Goal: Communication & Community: Share content

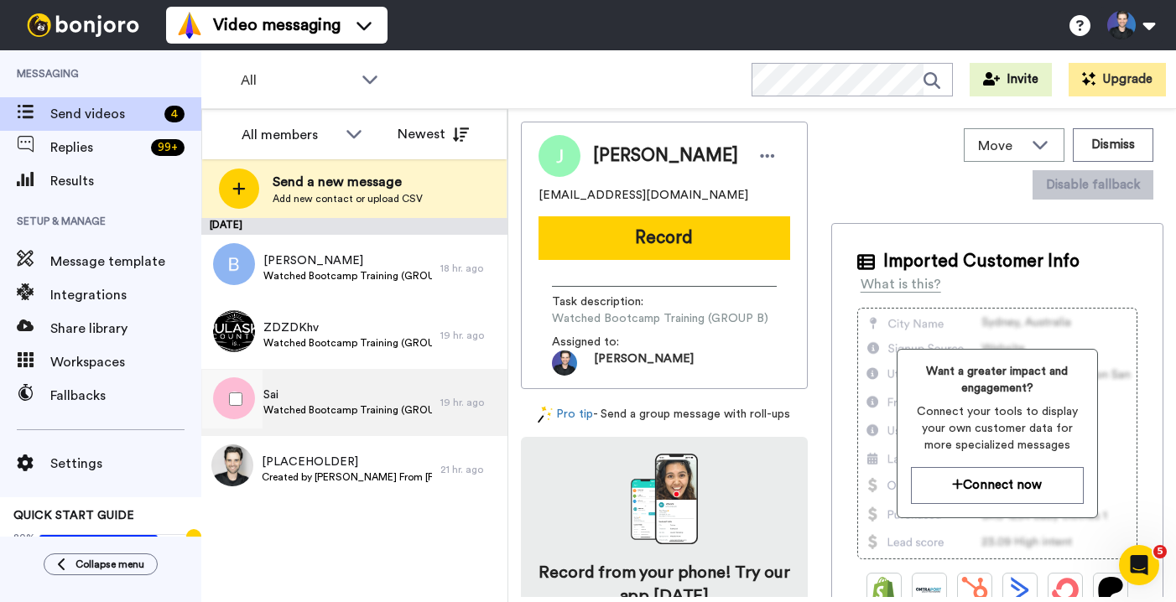
click at [349, 392] on span "Sai" at bounding box center [347, 395] width 169 height 17
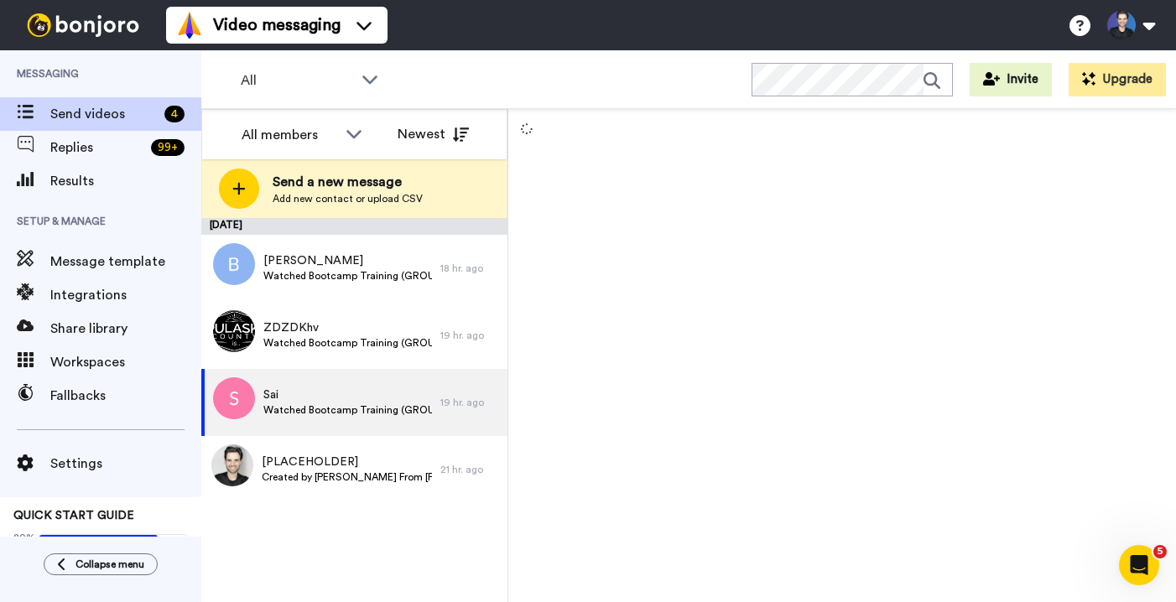
click at [334, 514] on div "[DATE] [PERSON_NAME] Watched Bootcamp Training (GROUP A) 18 hr. ago ZDZDKhv Wat…" at bounding box center [354, 410] width 306 height 384
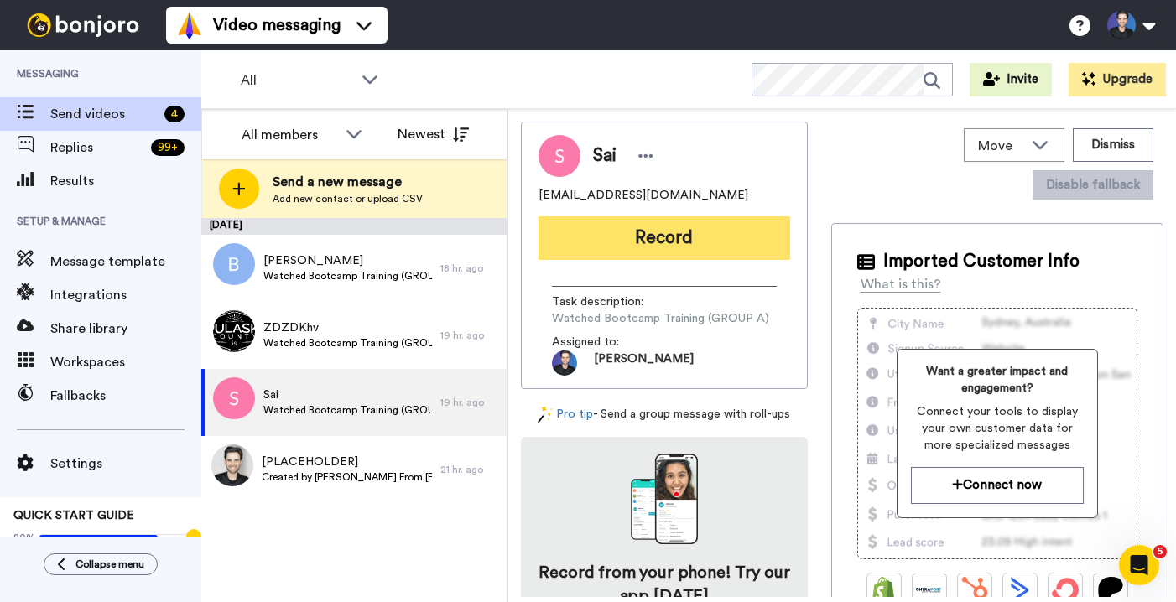
click at [693, 226] on button "Record" at bounding box center [665, 238] width 252 height 44
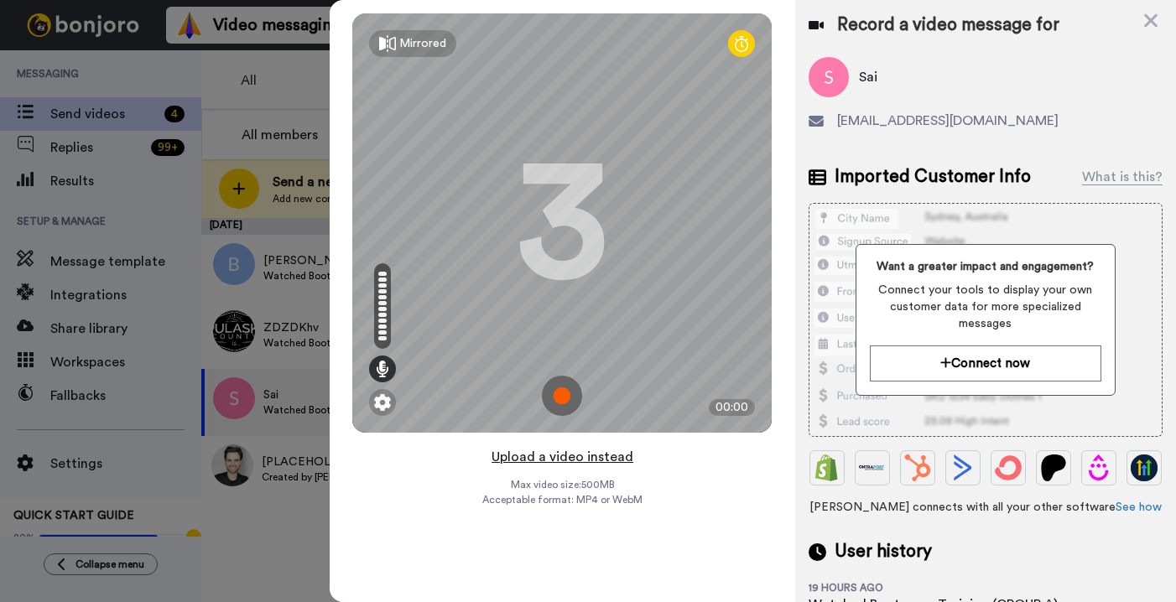
click at [622, 453] on button "Upload a video instead" at bounding box center [563, 457] width 152 height 22
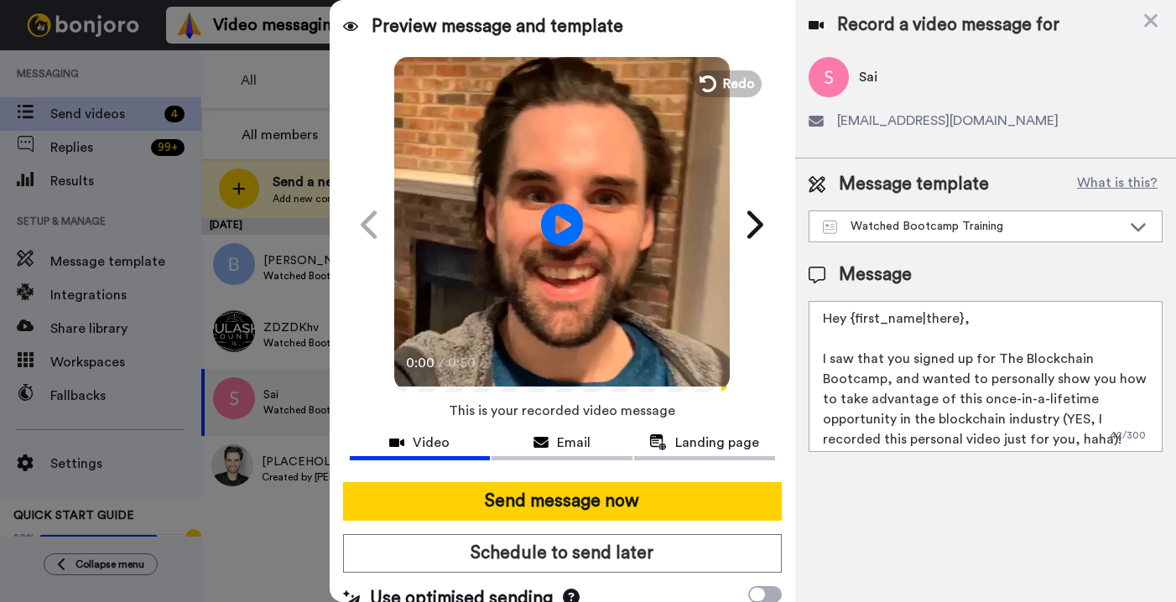
click at [566, 291] on video at bounding box center [562, 223] width 336 height 336
click at [620, 312] on video at bounding box center [562, 223] width 336 height 336
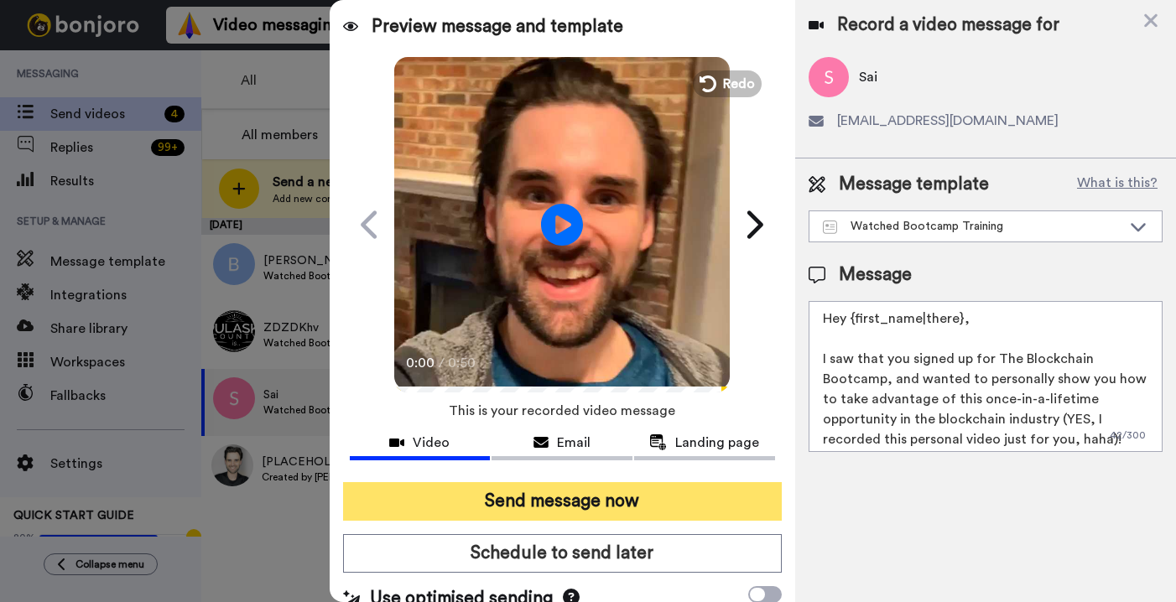
click at [628, 483] on button "Send message now" at bounding box center [562, 501] width 439 height 39
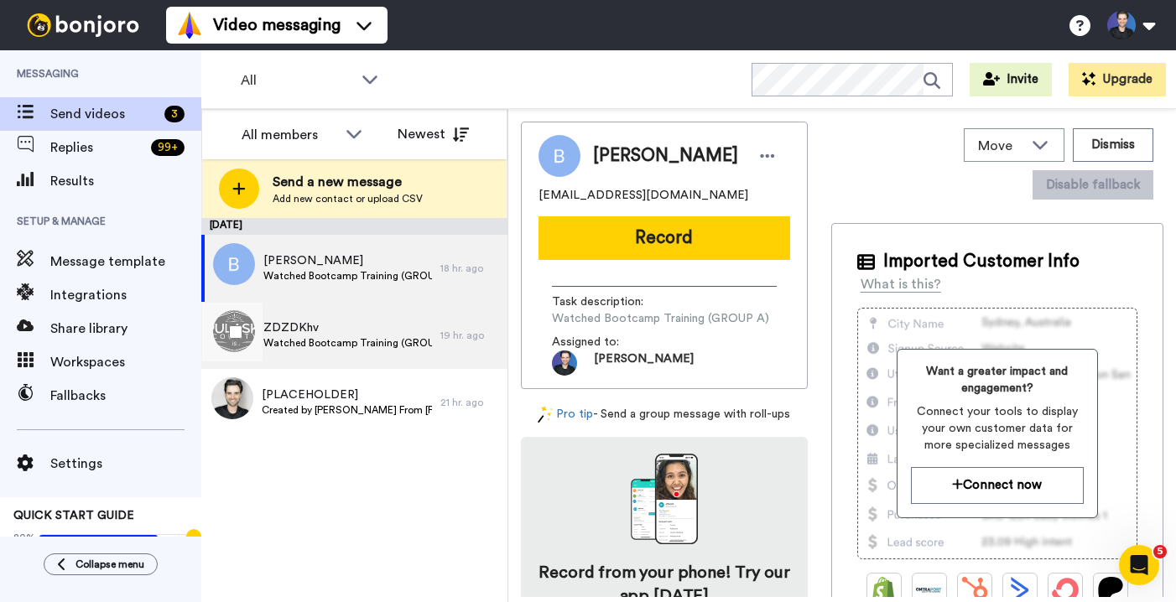
click at [406, 320] on span "ZDZDKhv" at bounding box center [347, 328] width 169 height 17
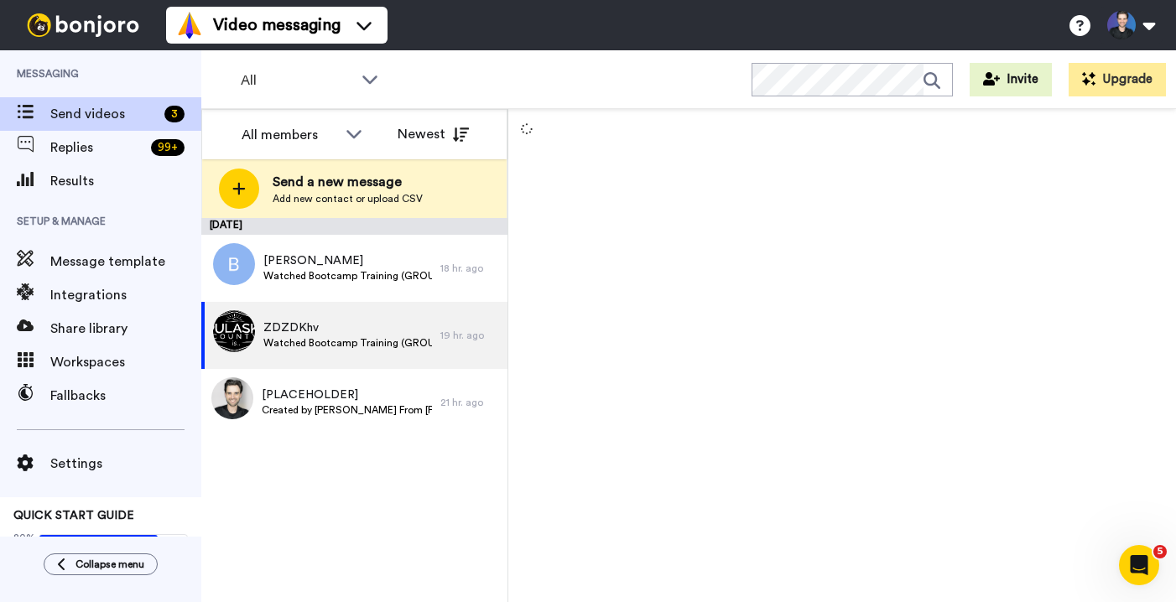
click at [411, 532] on div "August 19 Beth waceke kimani Watched Bootcamp Training (GROUP A) 18 hr. ago ZDZ…" at bounding box center [354, 410] width 306 height 384
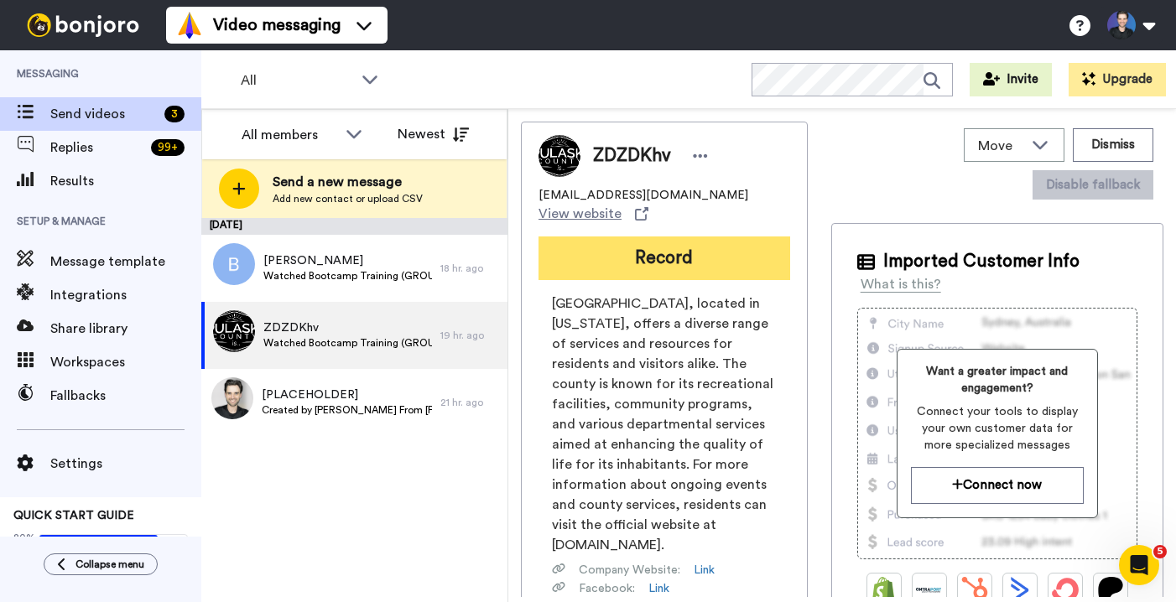
click at [648, 245] on button "Record" at bounding box center [665, 259] width 252 height 44
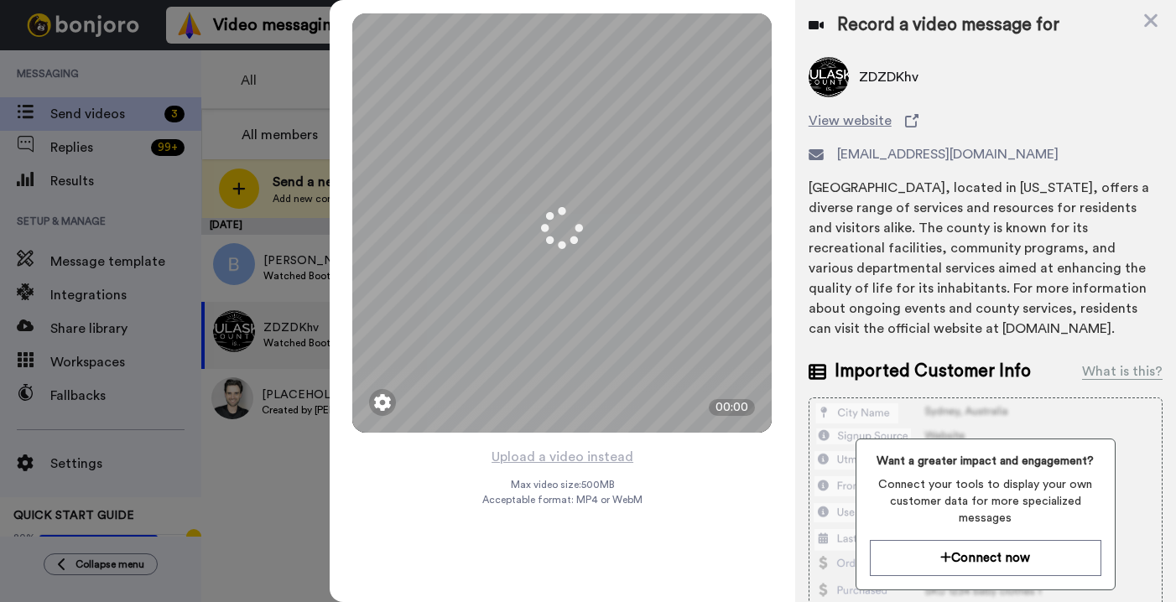
click at [686, 468] on div "Mirrored Redo 3 00:00 Upload a video instead Max video size: 500 MB Acceptable …" at bounding box center [563, 301] width 466 height 602
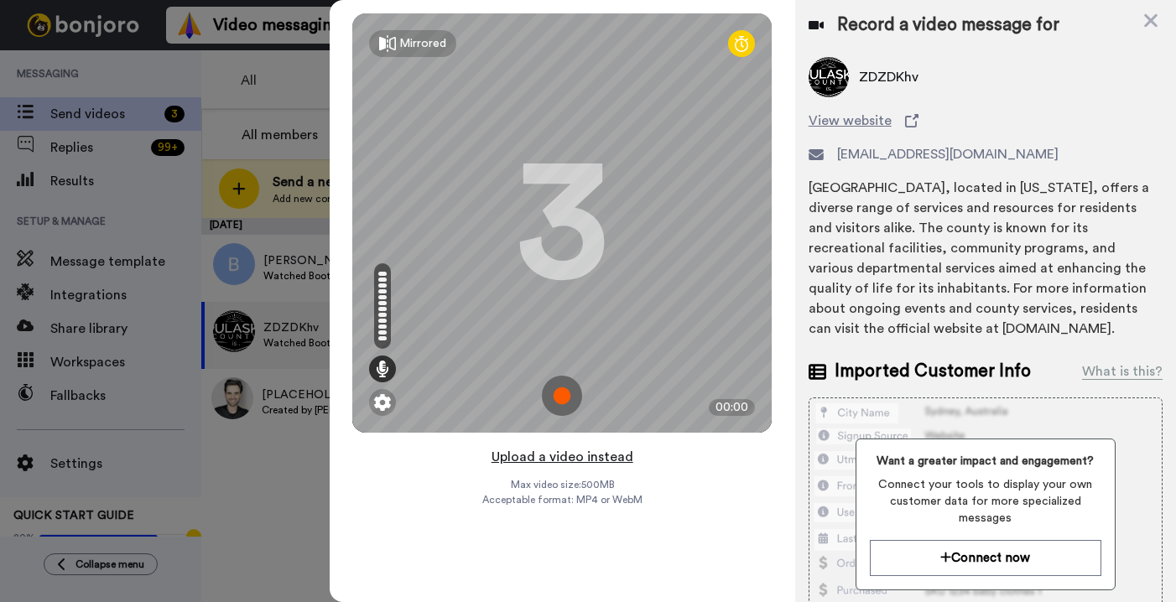
click at [606, 448] on button "Upload a video instead" at bounding box center [563, 457] width 152 height 22
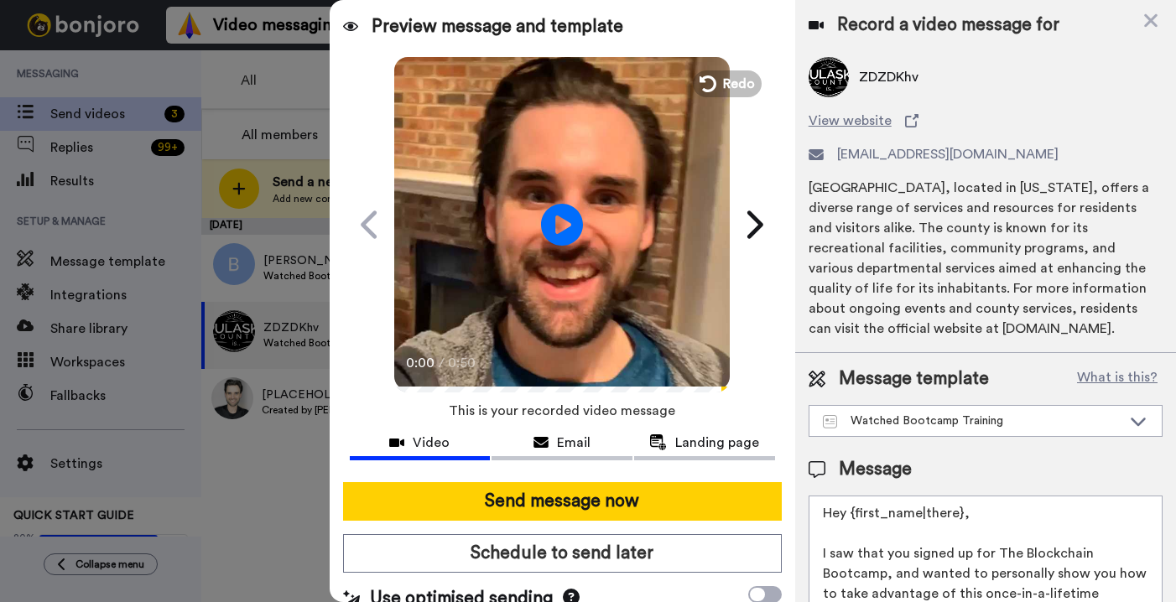
click at [556, 336] on video at bounding box center [562, 223] width 336 height 336
click at [580, 327] on video at bounding box center [562, 223] width 336 height 336
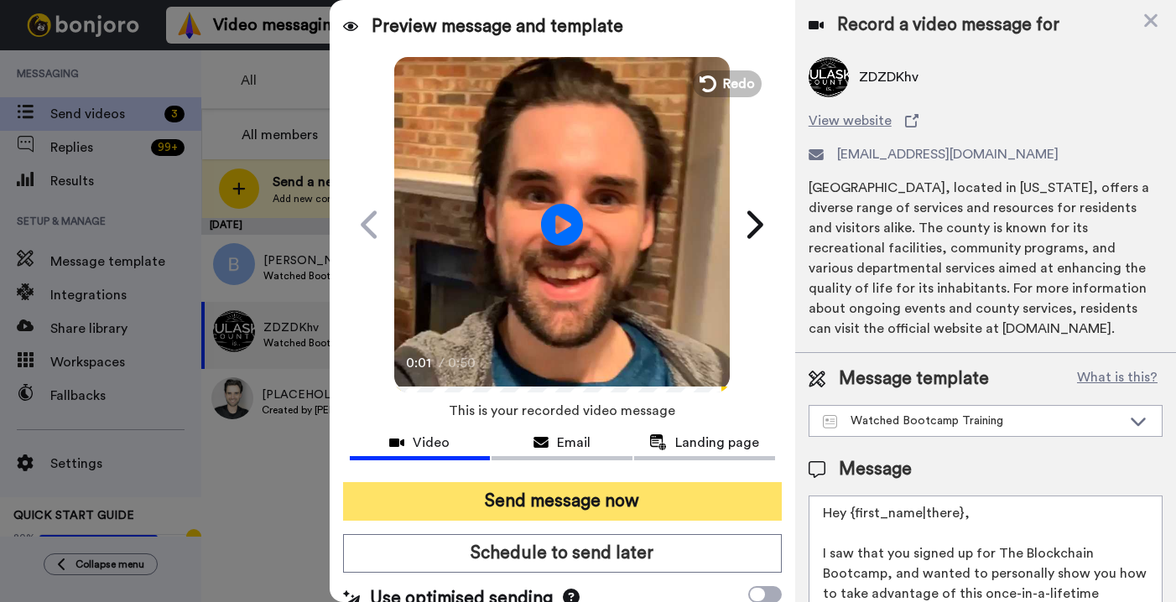
click at [608, 490] on button "Send message now" at bounding box center [562, 501] width 439 height 39
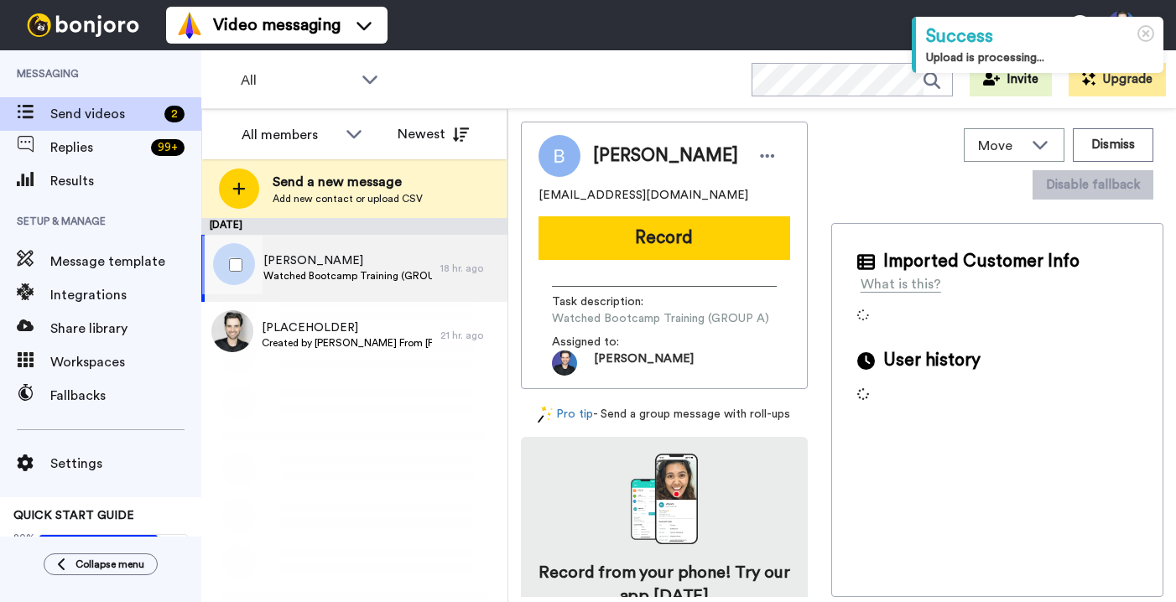
click at [424, 250] on div "Beth waceke kimani Watched Bootcamp Training (GROUP A)" at bounding box center [320, 268] width 239 height 67
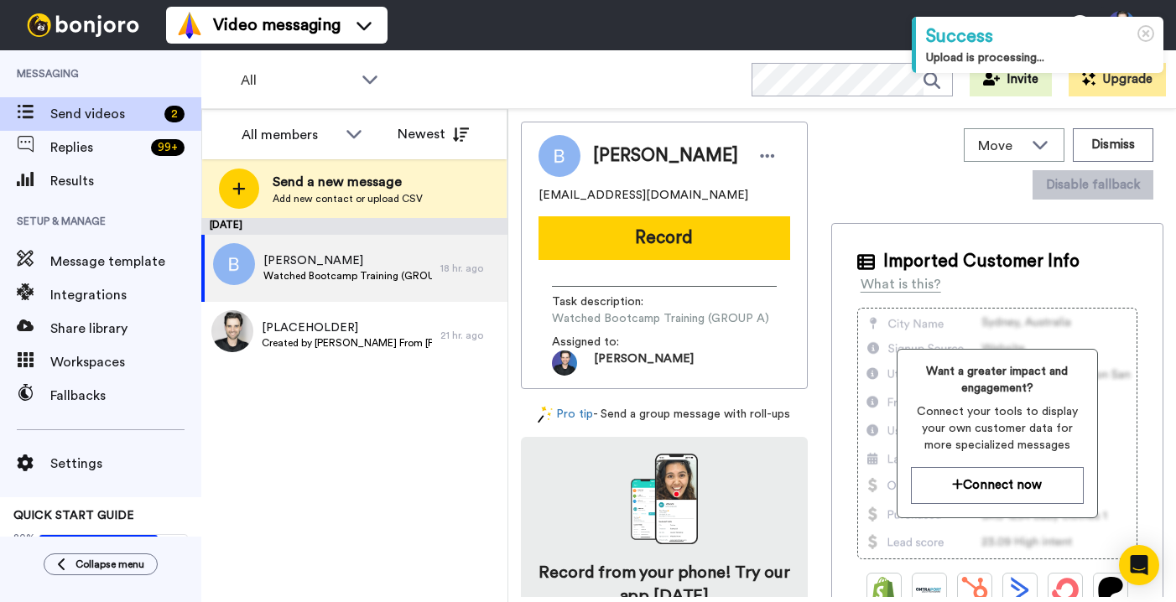
click at [432, 420] on div "August 19 Beth waceke kimani Watched Bootcamp Training (GROUP A) 18 hr. ago [PL…" at bounding box center [354, 410] width 306 height 384
click at [479, 266] on div "18 hr. ago" at bounding box center [469, 268] width 59 height 13
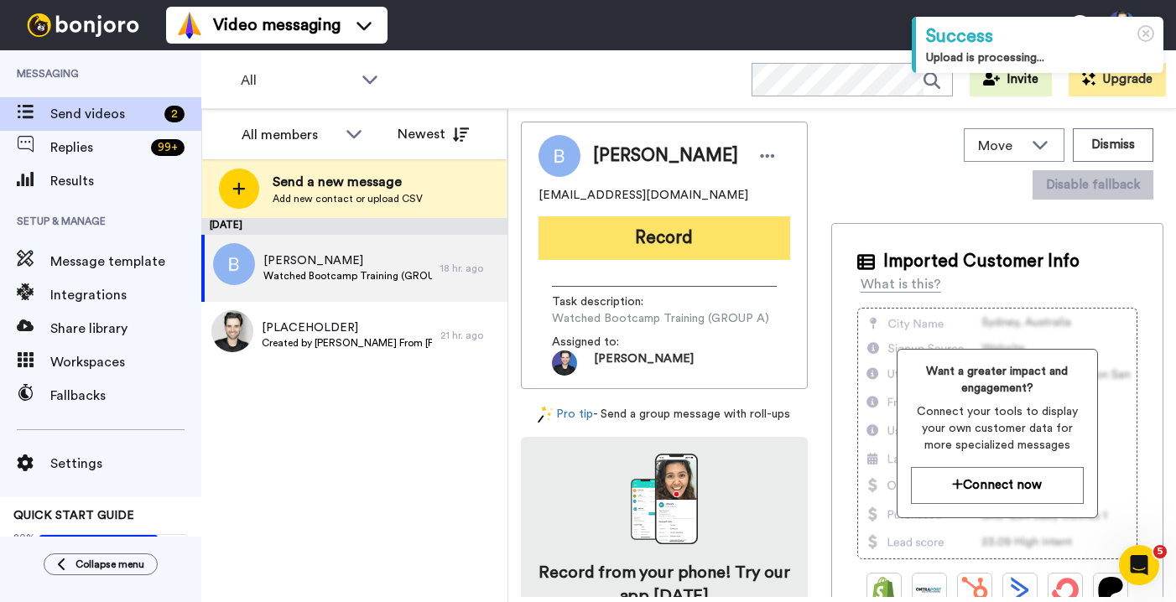
click at [648, 251] on button "Record" at bounding box center [665, 238] width 252 height 44
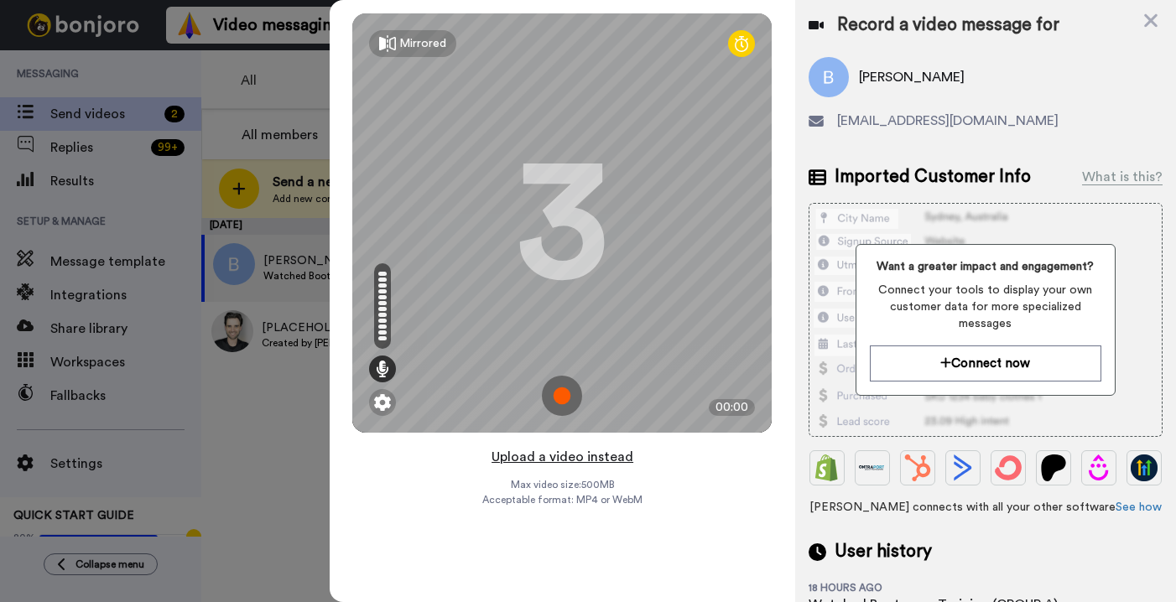
click at [616, 454] on button "Upload a video instead" at bounding box center [563, 457] width 152 height 22
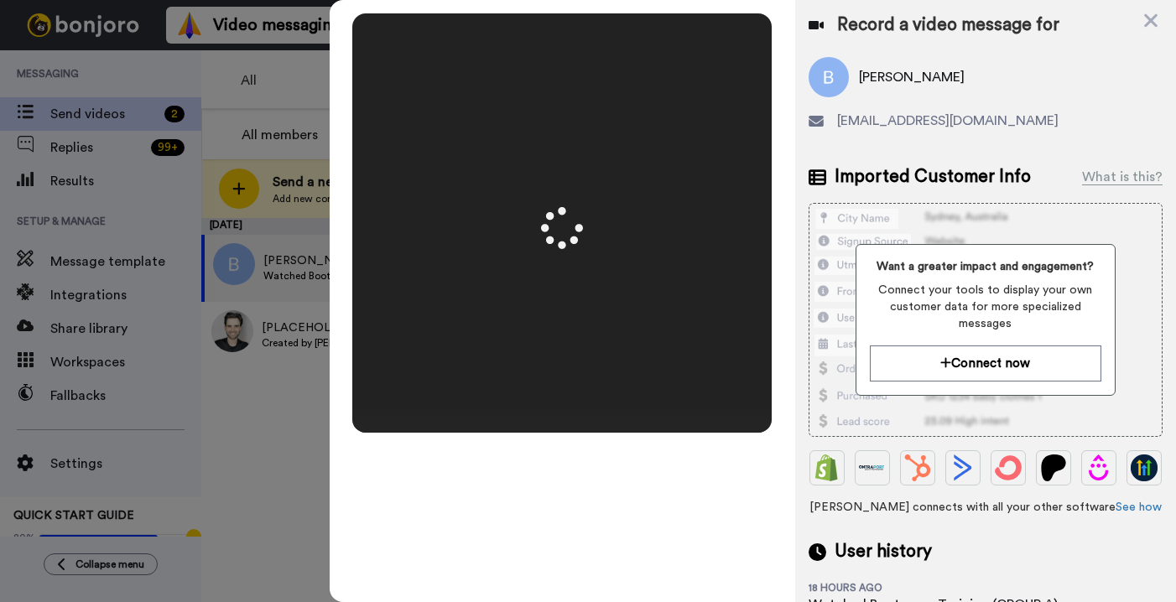
drag, startPoint x: 773, startPoint y: 451, endPoint x: 780, endPoint y: 432, distance: 20.7
click at [773, 450] on div "Mirrored Redo 3 00:50" at bounding box center [563, 301] width 466 height 602
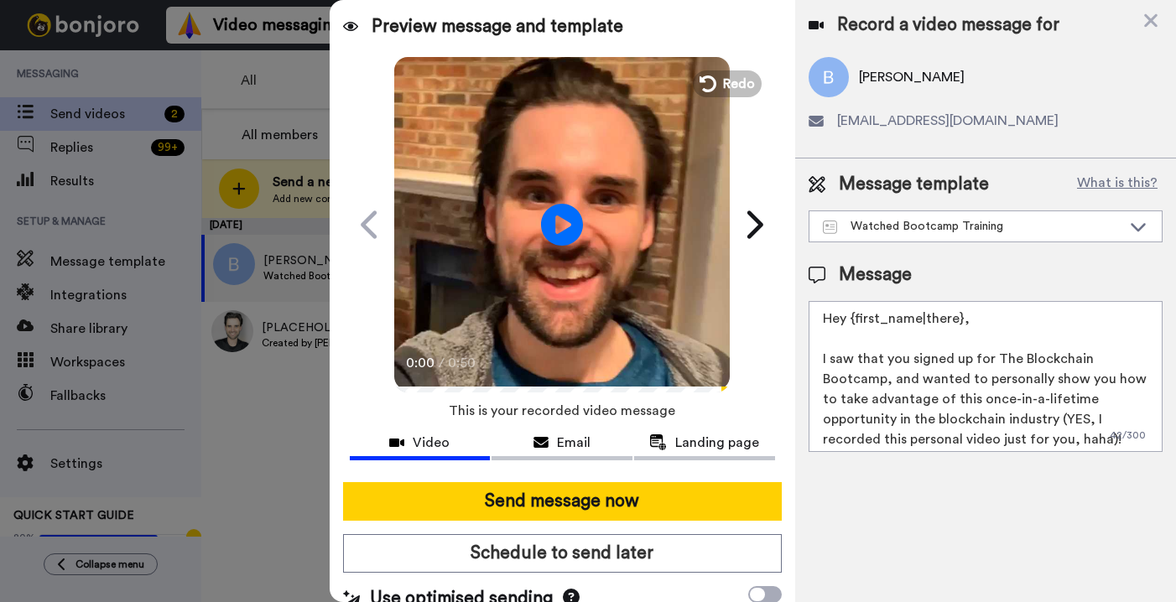
click at [711, 314] on video at bounding box center [562, 223] width 336 height 336
click at [573, 313] on video at bounding box center [562, 223] width 336 height 336
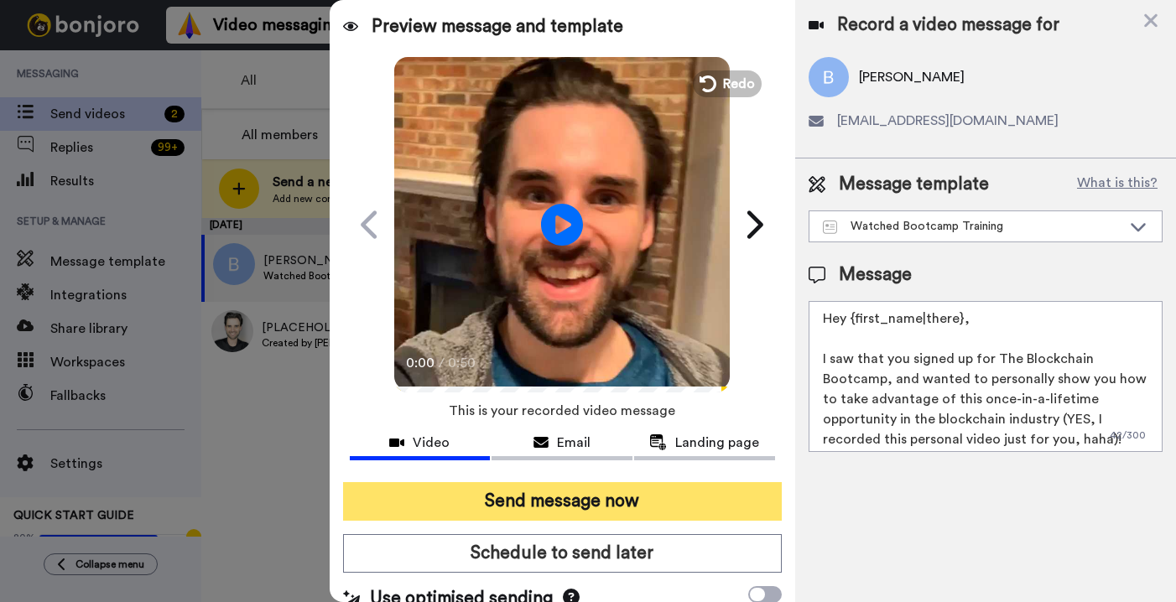
click at [591, 506] on button "Send message now" at bounding box center [562, 501] width 439 height 39
